Goal: Transaction & Acquisition: Book appointment/travel/reservation

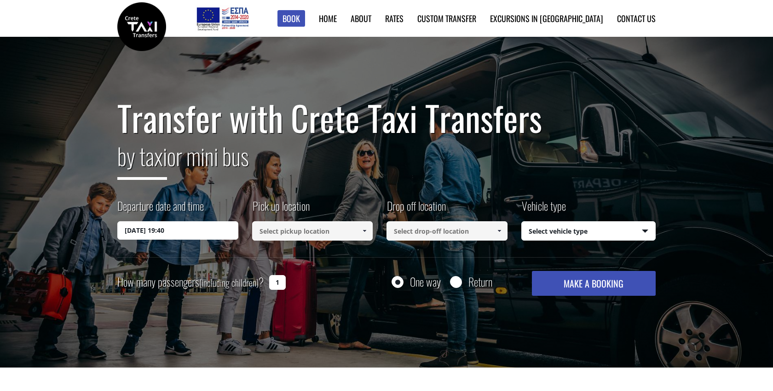
click at [288, 236] on input at bounding box center [312, 230] width 121 height 19
click at [291, 229] on input at bounding box center [312, 230] width 121 height 19
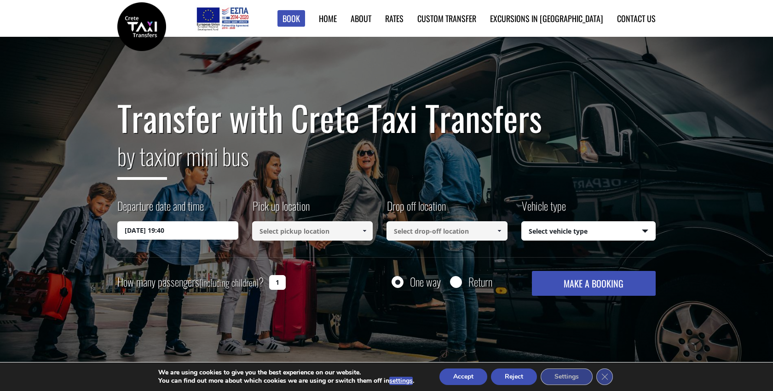
click at [368, 232] on link at bounding box center [364, 230] width 15 height 19
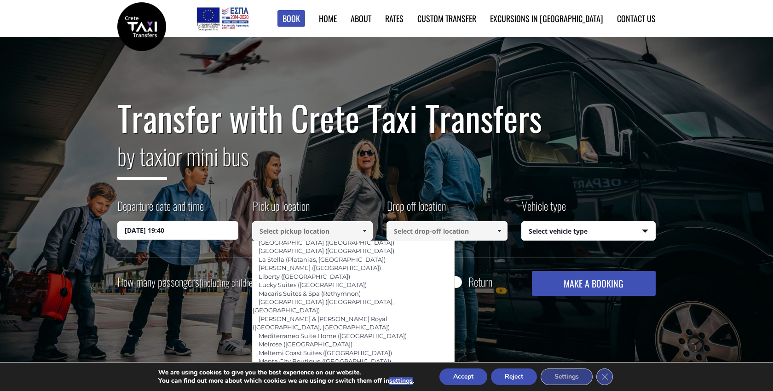
scroll to position [2044, 0]
click at [307, 229] on input at bounding box center [312, 230] width 121 height 19
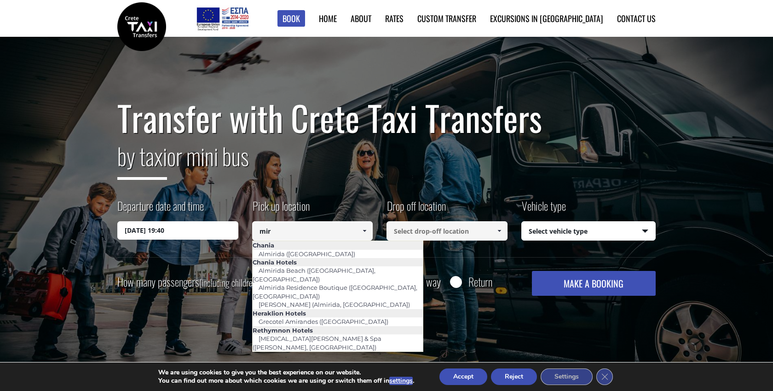
scroll to position [0, 0]
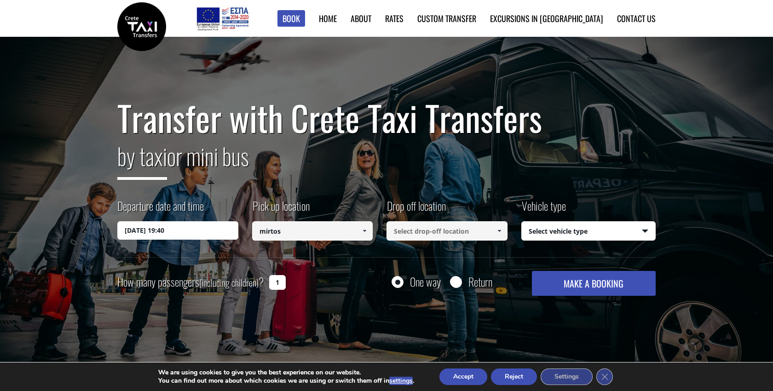
type input "mirtos"
click at [355, 262] on div "Transfer with Crete Taxi Transfers by taxi or mini bus Departure date and time …" at bounding box center [386, 196] width 538 height 197
click at [318, 228] on input "mirtos" at bounding box center [312, 230] width 121 height 19
click at [414, 232] on input at bounding box center [446, 230] width 121 height 19
type input "aglios nicos"
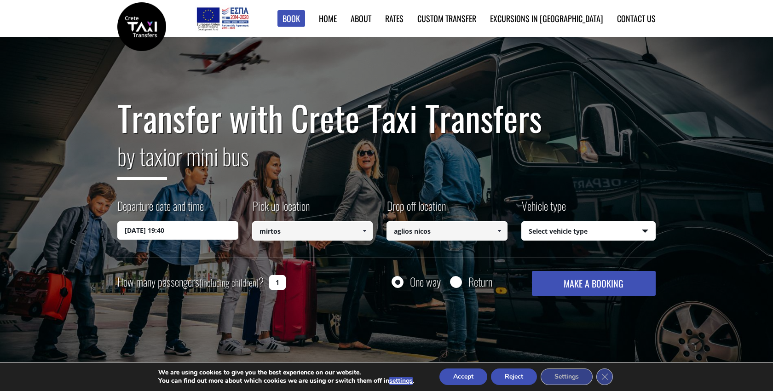
click at [609, 276] on button "MAKE A BOOKING" at bounding box center [594, 283] width 124 height 25
